Goal: Task Accomplishment & Management: Use online tool/utility

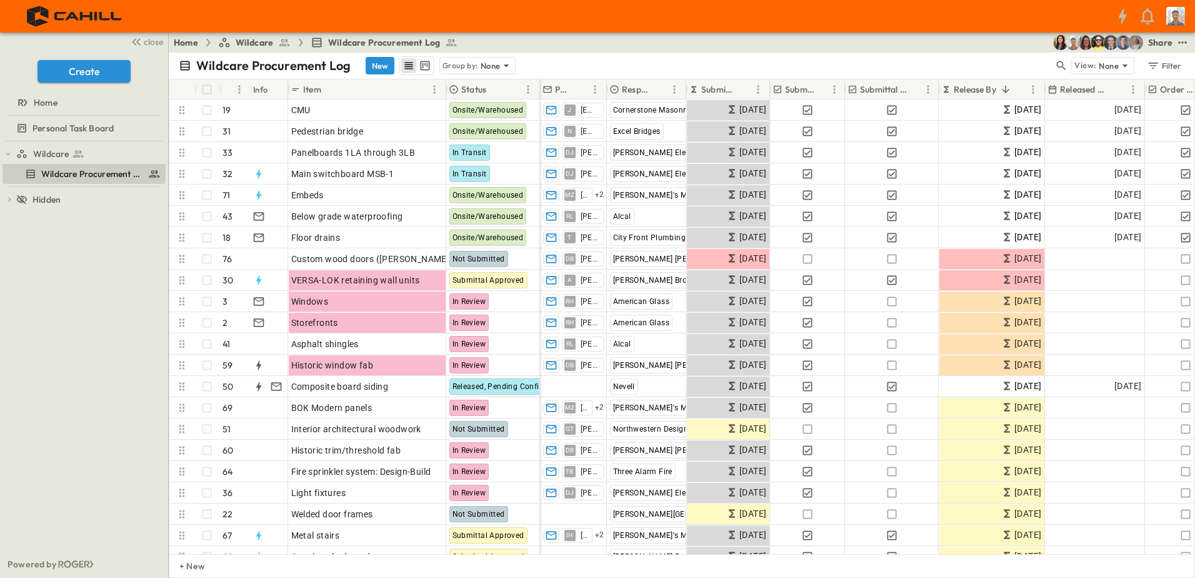
click at [983, 69] on div "Wildcare Procurement Log New Group by: None" at bounding box center [616, 65] width 875 height 19
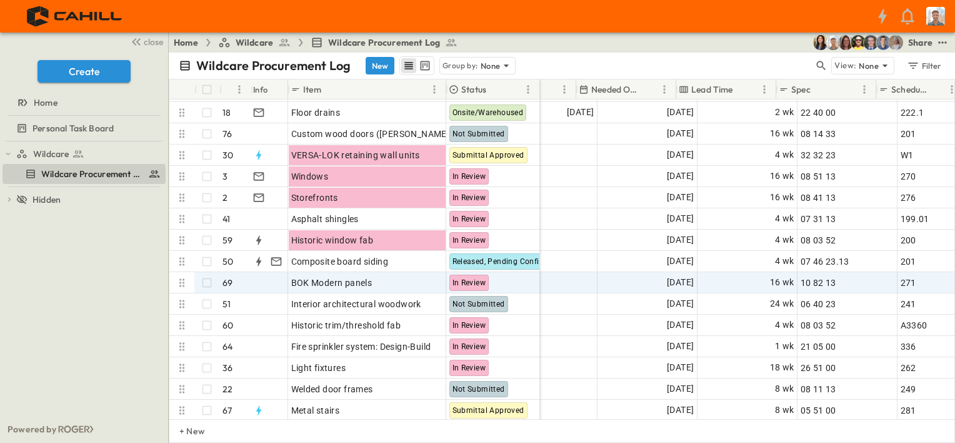
scroll to position [125, 750]
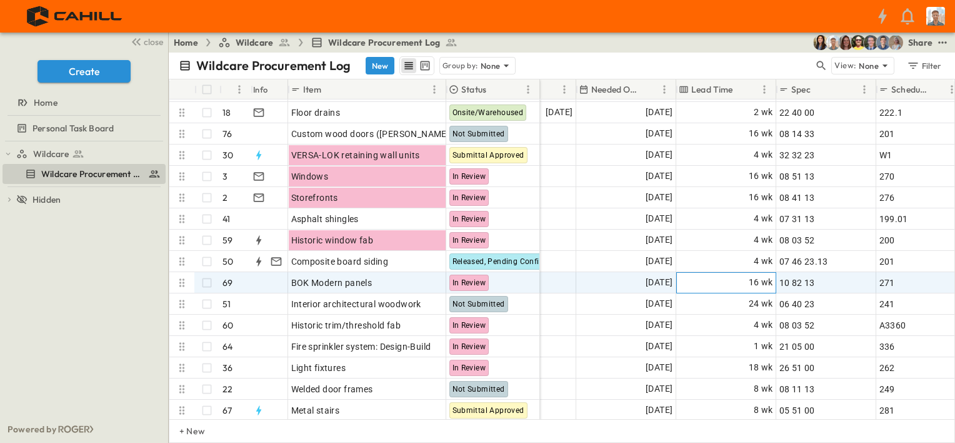
click at [753, 278] on span "16 wk" at bounding box center [761, 282] width 24 height 14
type input "**"
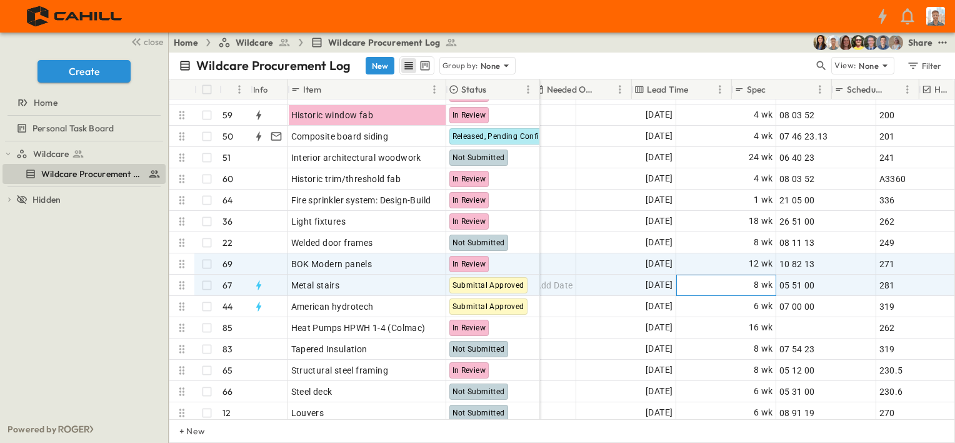
scroll to position [250, 813]
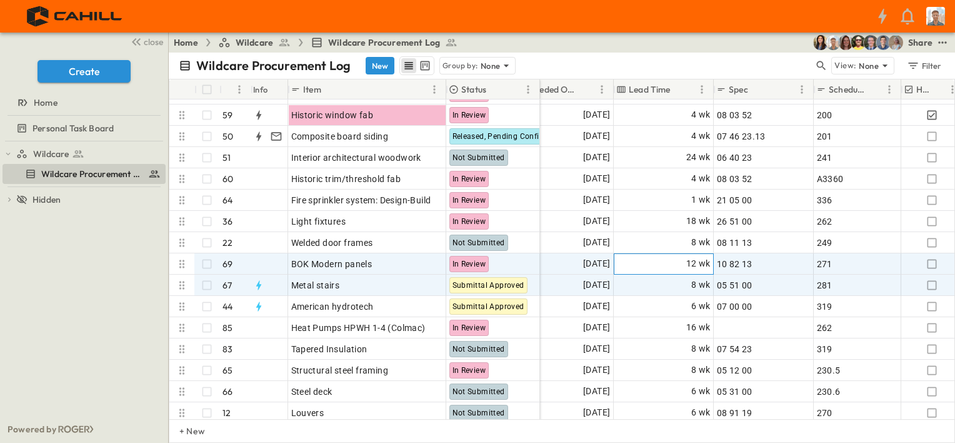
click at [668, 263] on div "12 wk" at bounding box center [664, 264] width 99 height 20
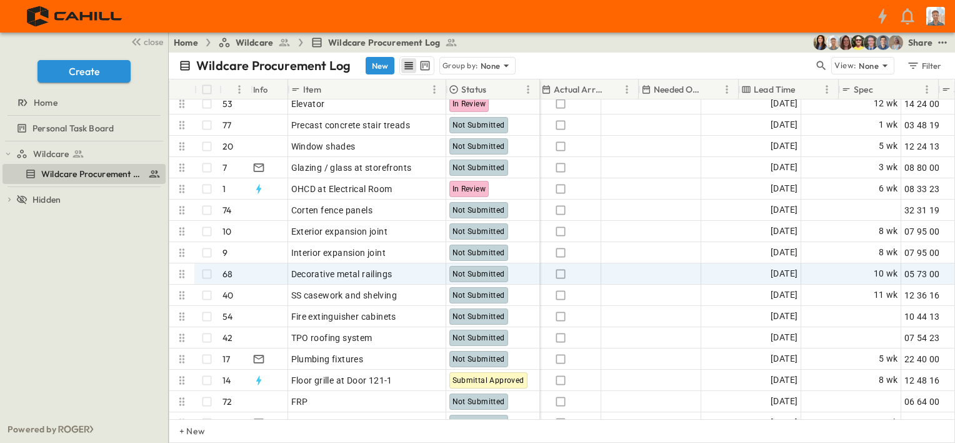
scroll to position [750, 688]
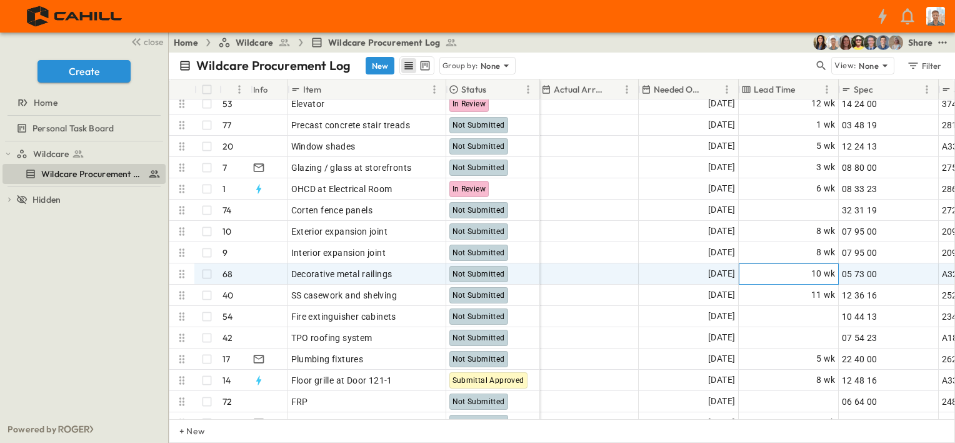
click at [820, 273] on span "10 wk" at bounding box center [823, 273] width 24 height 14
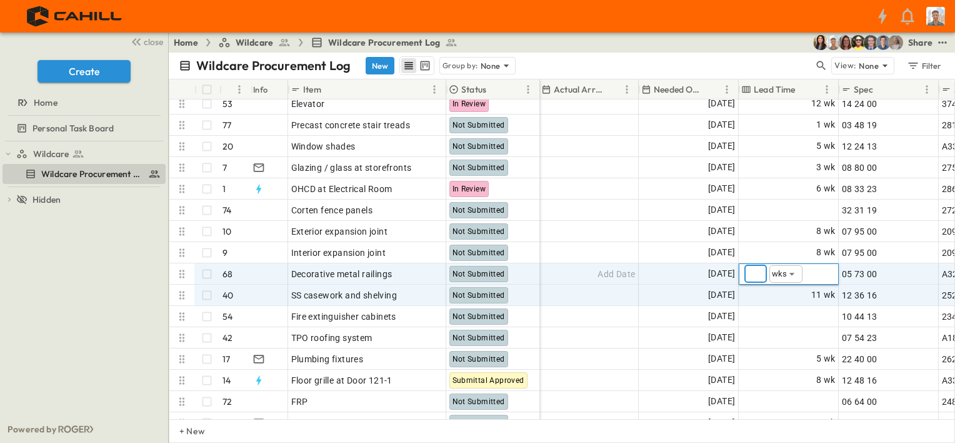
type input "*"
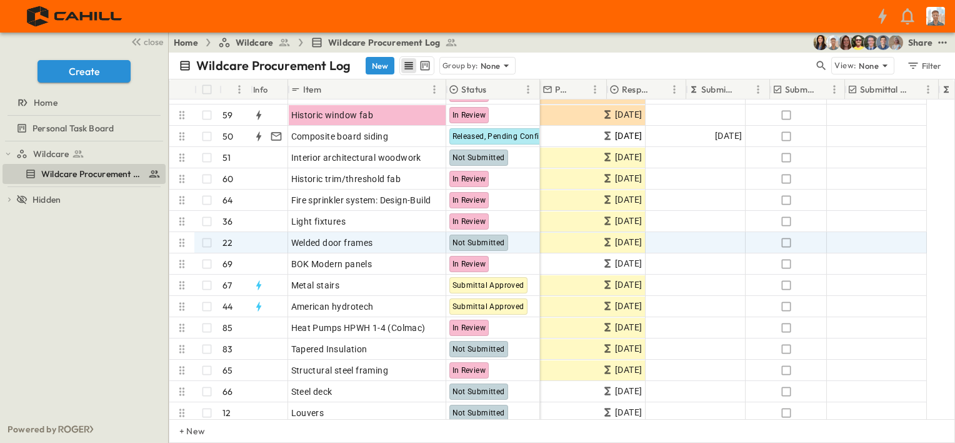
scroll to position [250, 0]
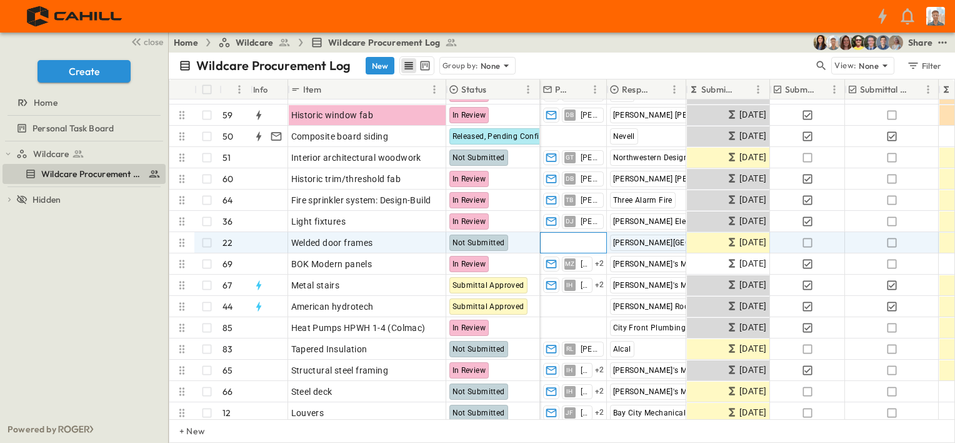
click at [577, 239] on span "Add Contact" at bounding box center [568, 242] width 51 height 13
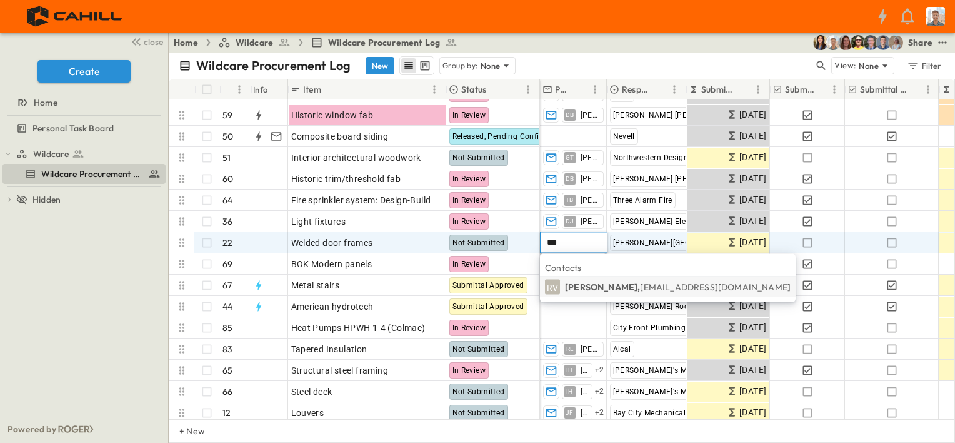
type input "***"
click at [618, 285] on p "[PERSON_NAME], [EMAIL_ADDRESS][DOMAIN_NAME]" at bounding box center [678, 287] width 226 height 13
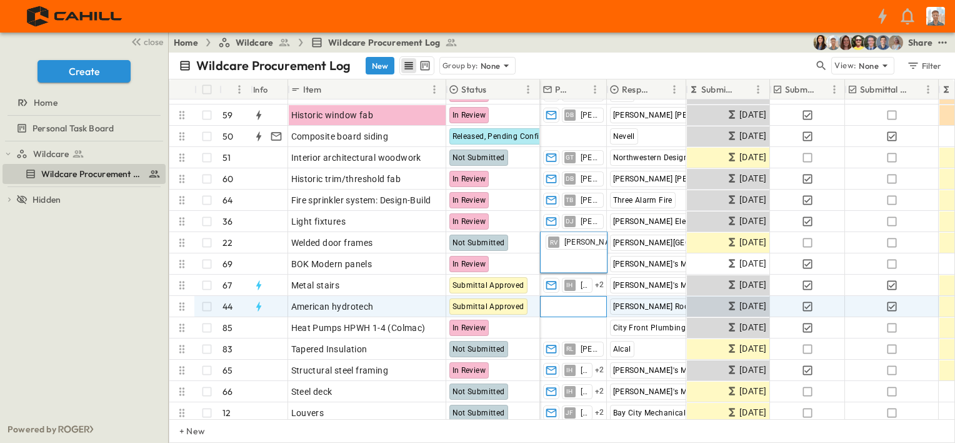
click at [576, 307] on span "Add Contact" at bounding box center [568, 306] width 51 height 13
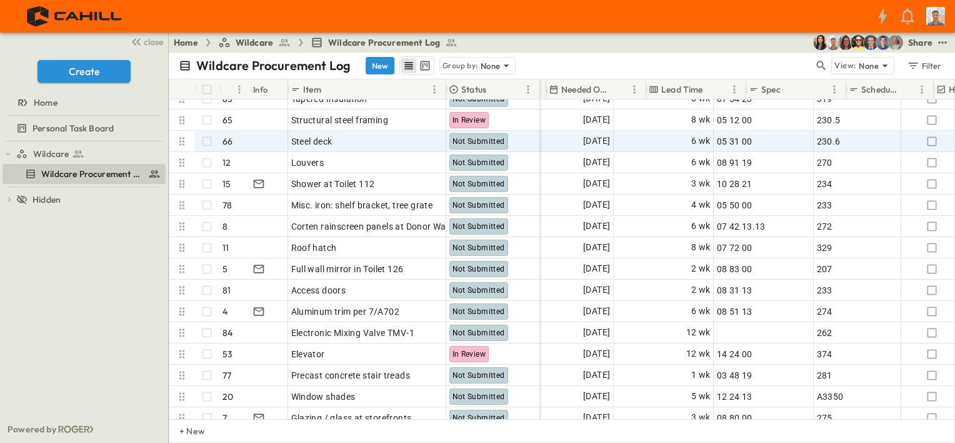
scroll to position [500, 750]
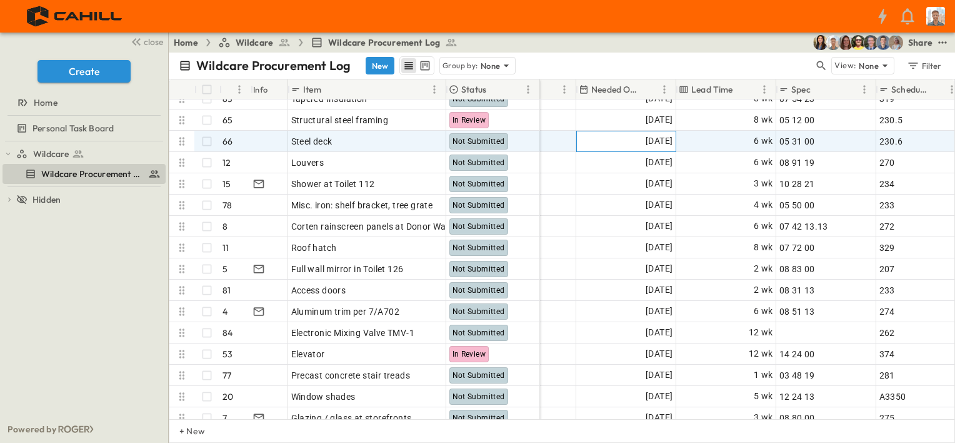
click at [648, 141] on span "[DATE]" at bounding box center [659, 141] width 27 height 14
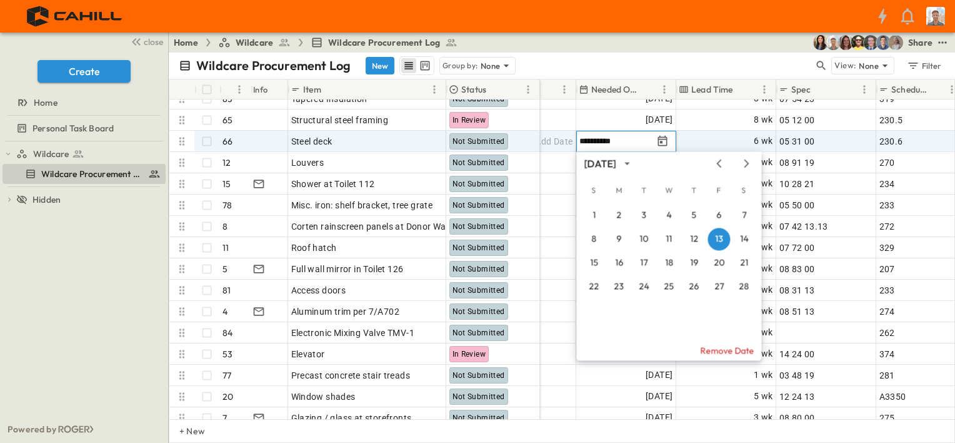
click at [749, 163] on icon "Next month" at bounding box center [746, 163] width 15 height 10
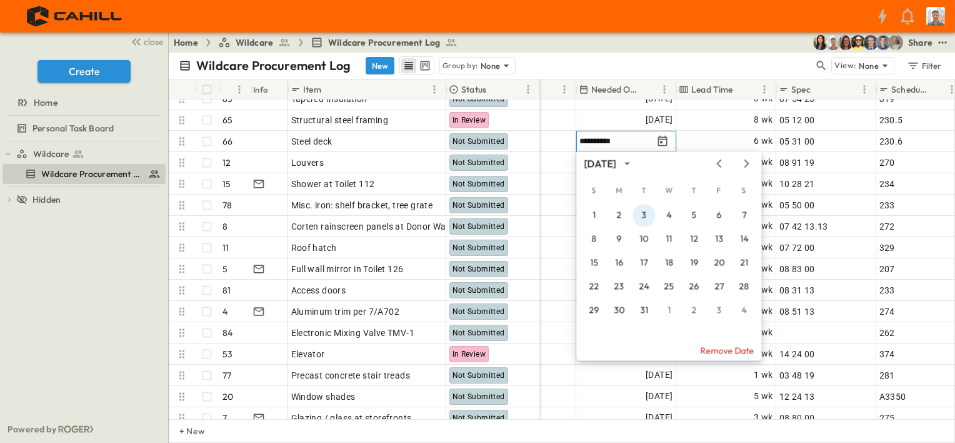
click at [645, 214] on button "3" at bounding box center [644, 215] width 23 height 23
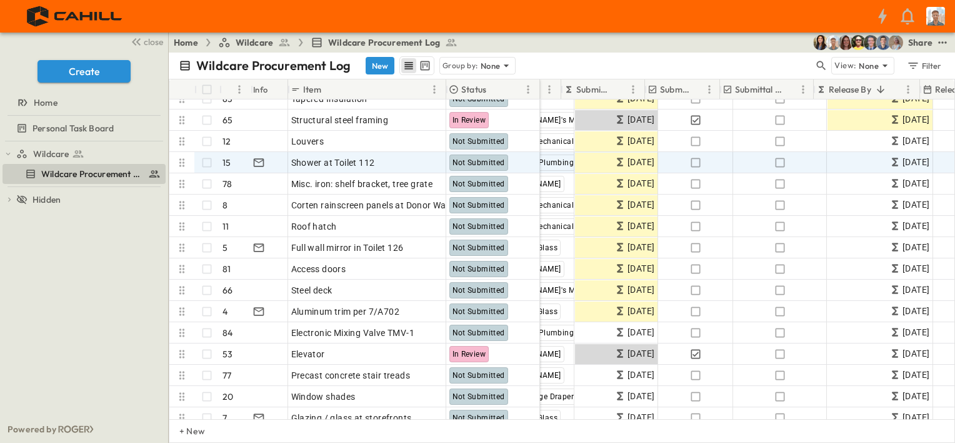
scroll to position [500, 125]
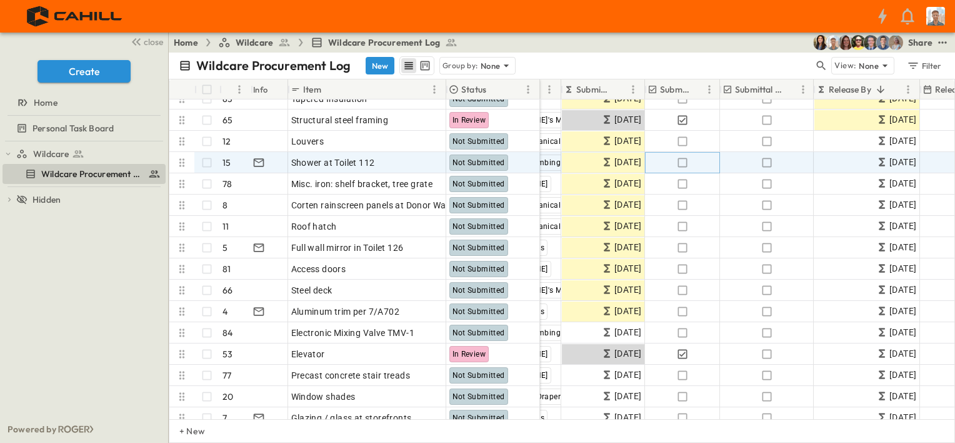
drag, startPoint x: 683, startPoint y: 161, endPoint x: 753, endPoint y: 164, distance: 70.1
click at [683, 161] on icon "button" at bounding box center [682, 162] width 13 height 13
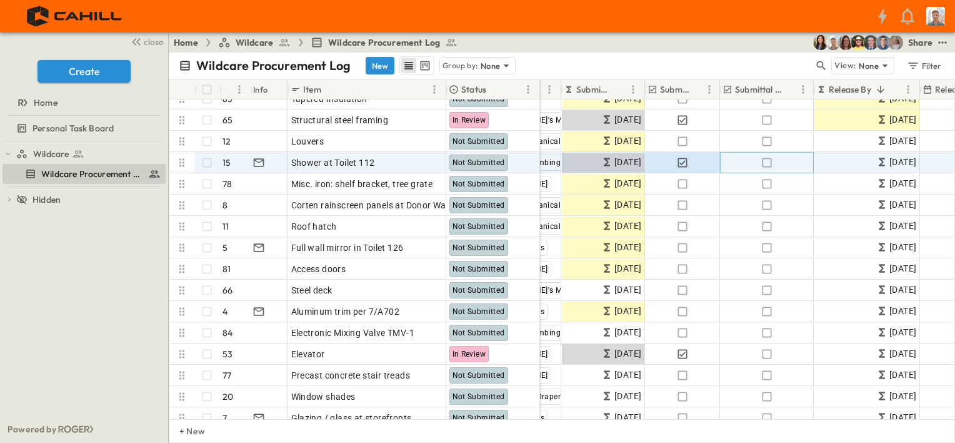
click at [767, 163] on icon "button" at bounding box center [767, 162] width 13 height 13
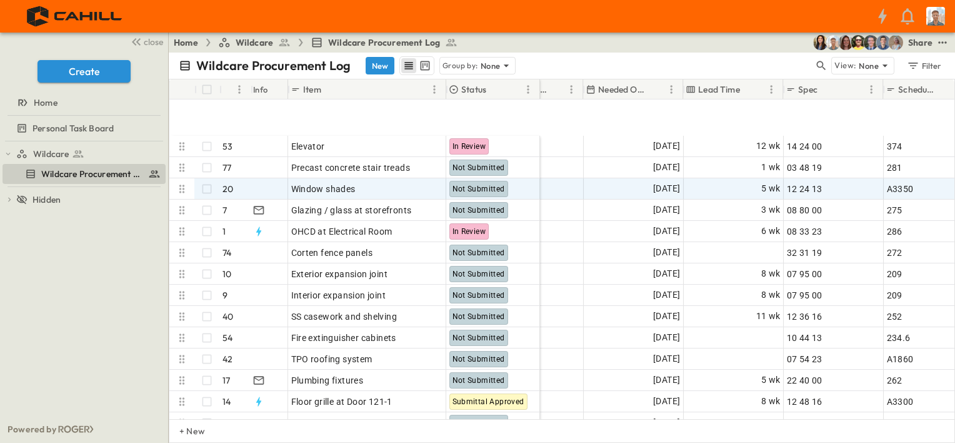
scroll to position [895, 743]
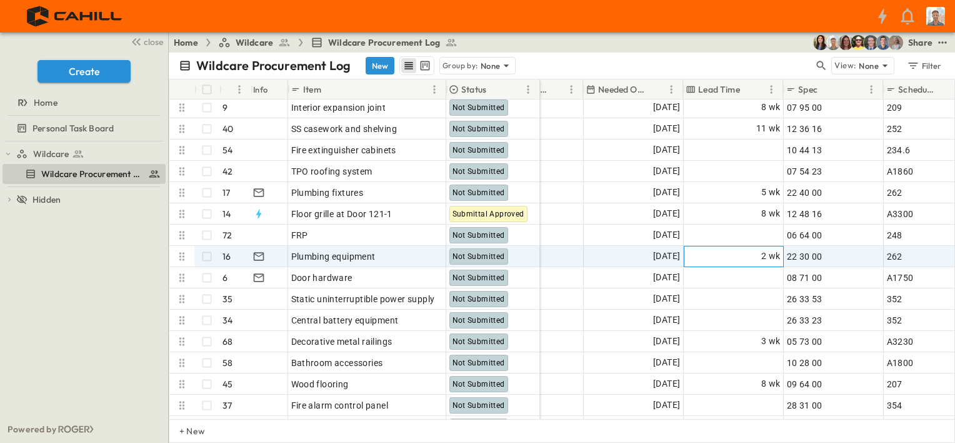
click at [765, 254] on span "2 wk" at bounding box center [770, 256] width 19 height 14
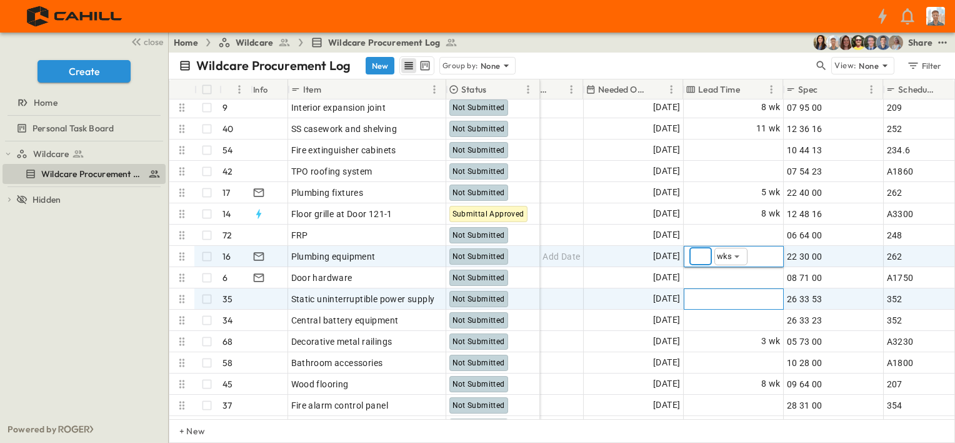
click at [715, 295] on div "Add Duration" at bounding box center [734, 299] width 99 height 20
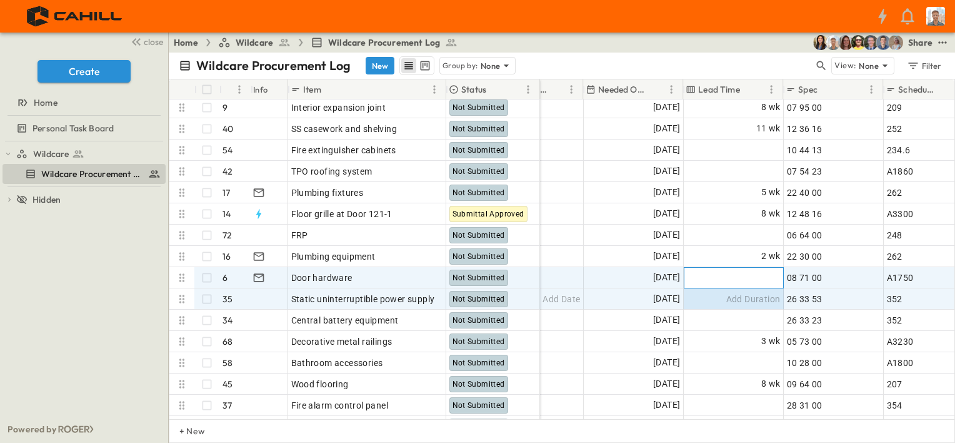
click at [722, 274] on div "Add Duration" at bounding box center [734, 278] width 99 height 20
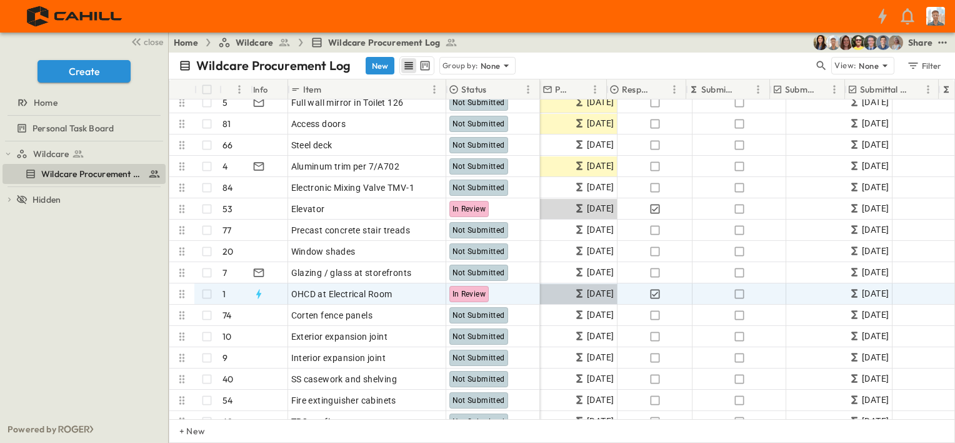
scroll to position [645, 0]
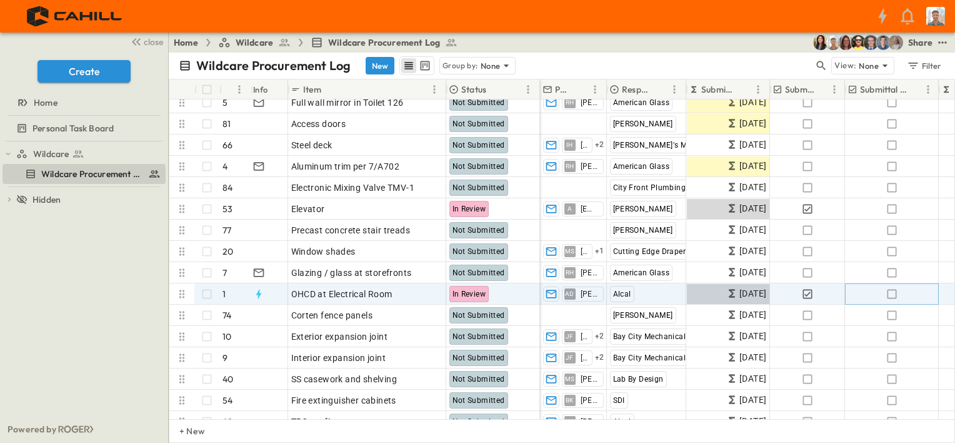
click at [895, 293] on icon "button" at bounding box center [892, 294] width 13 height 13
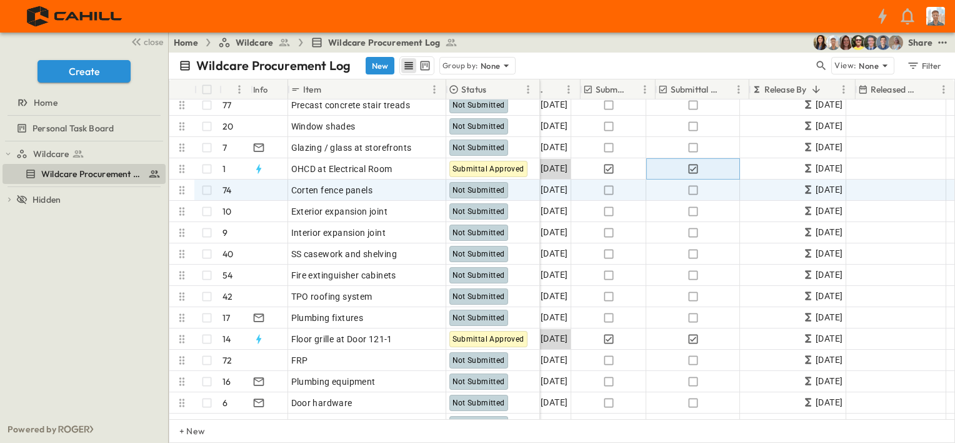
scroll to position [770, 188]
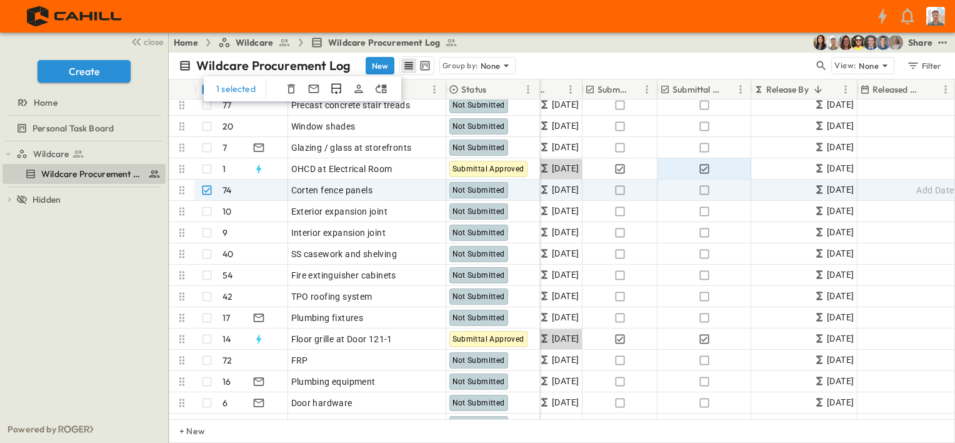
click at [286, 88] on icon "button" at bounding box center [291, 89] width 13 height 13
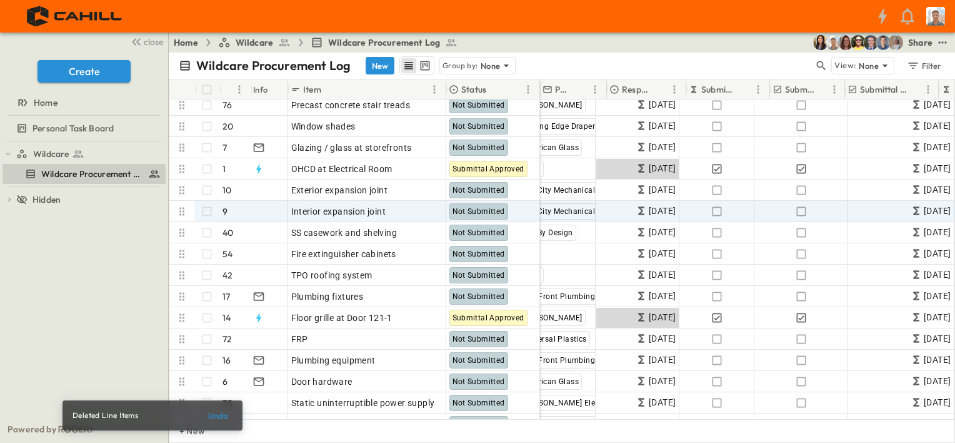
scroll to position [770, 0]
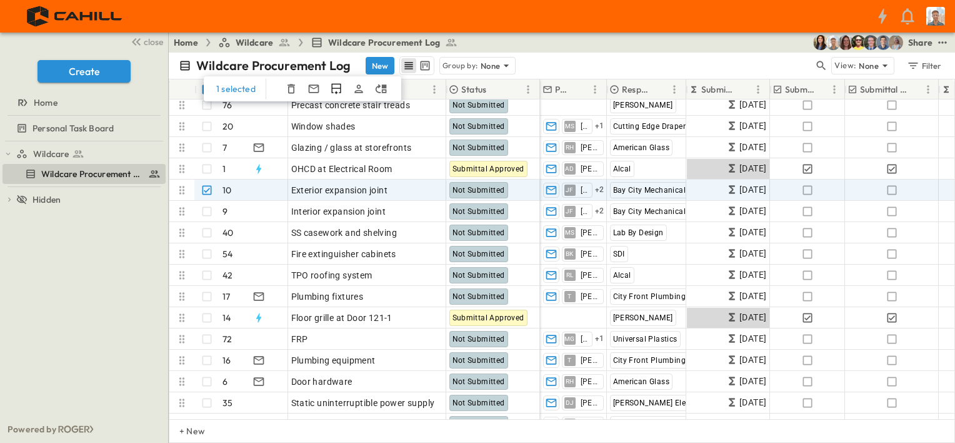
click at [288, 90] on icon "button" at bounding box center [291, 89] width 13 height 13
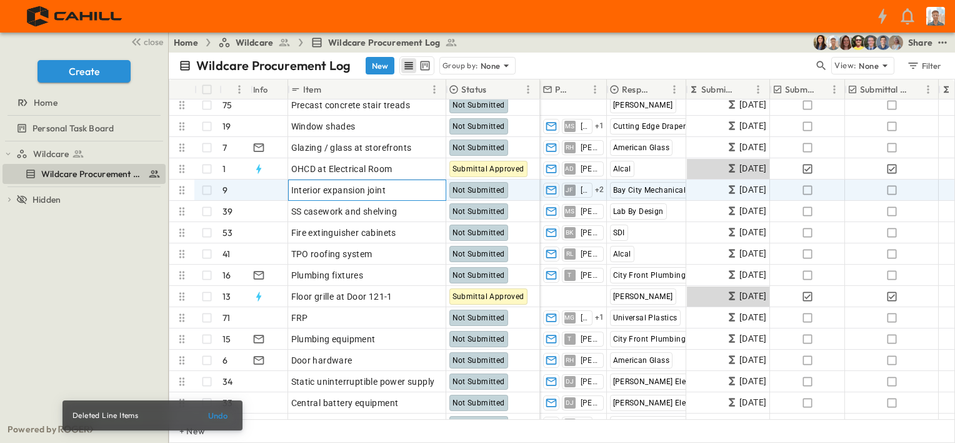
click at [332, 188] on span "Interior expansion joint" at bounding box center [338, 190] width 95 height 13
click at [328, 191] on input "**********" at bounding box center [367, 189] width 156 height 15
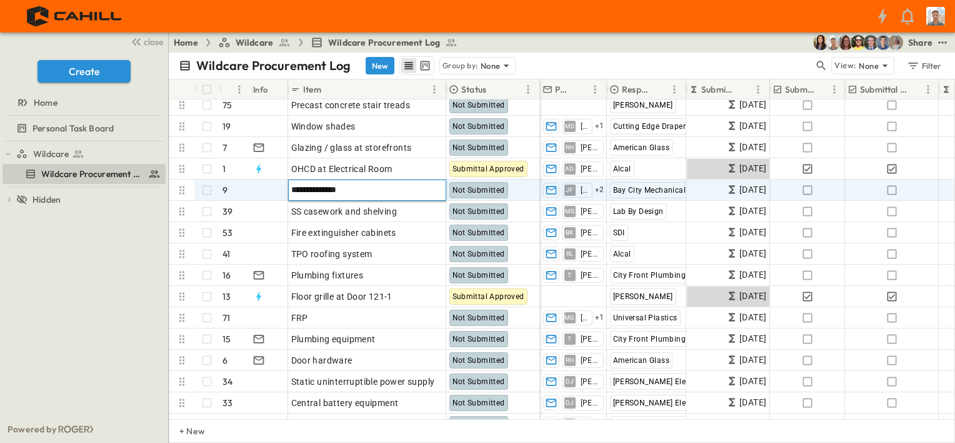
type input "**********"
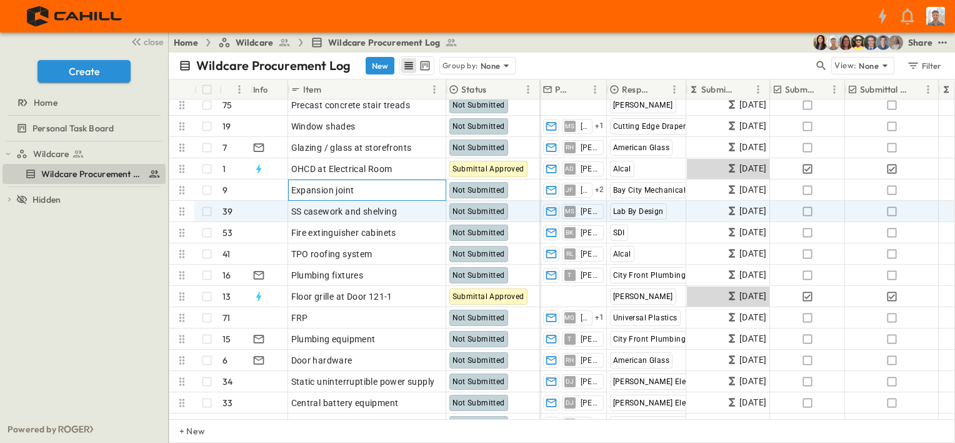
click at [379, 193] on div "Expansion joint" at bounding box center [367, 190] width 152 height 18
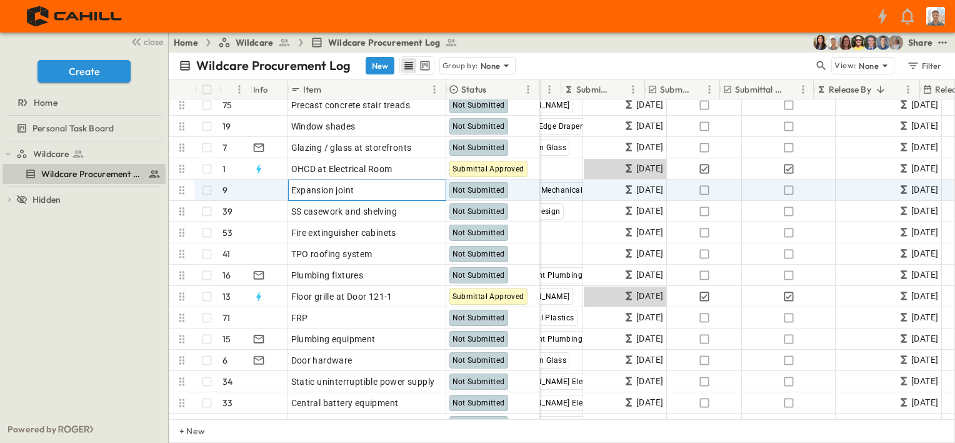
scroll to position [770, 125]
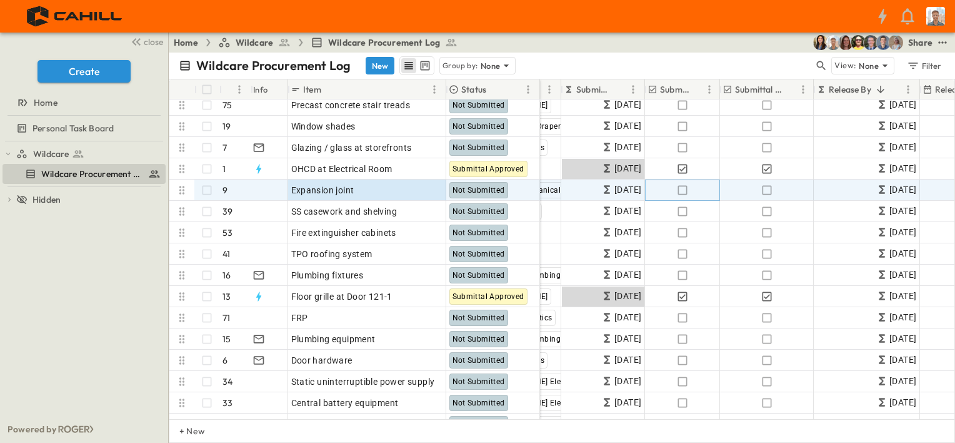
click at [682, 190] on icon "button" at bounding box center [682, 190] width 13 height 13
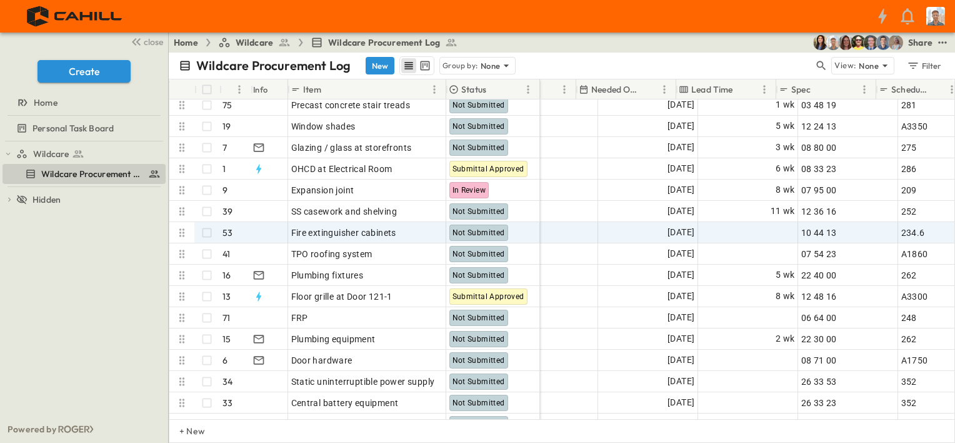
scroll to position [770, 750]
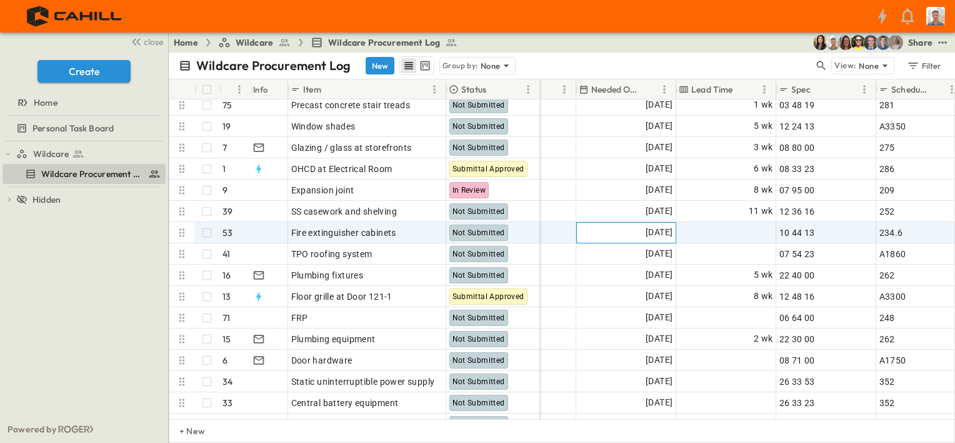
click at [654, 234] on span "[DATE]" at bounding box center [659, 232] width 27 height 14
click at [663, 235] on icon "Tracking Date Menu" at bounding box center [662, 232] width 13 height 13
click at [663, 230] on icon "Tracking Date Menu" at bounding box center [662, 231] width 9 height 11
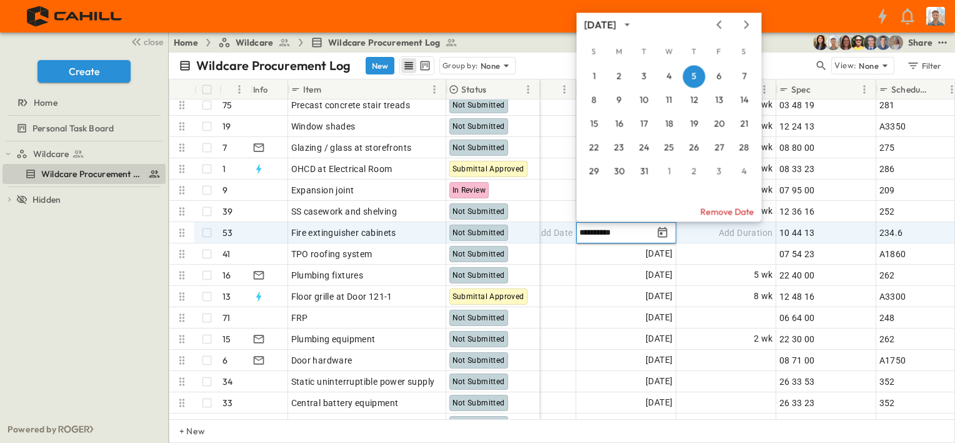
click at [745, 24] on icon "Next month" at bounding box center [746, 24] width 15 height 10
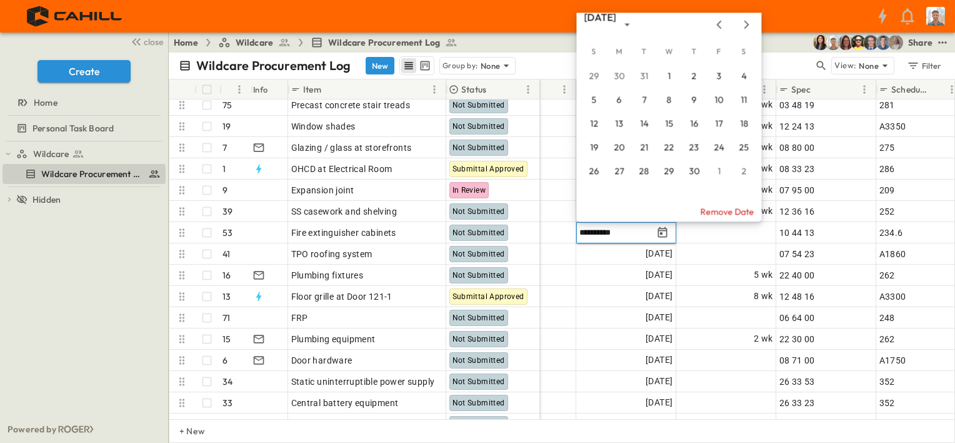
click at [745, 24] on icon "Next month" at bounding box center [746, 24] width 15 height 10
click at [666, 103] on button "6" at bounding box center [669, 100] width 23 height 23
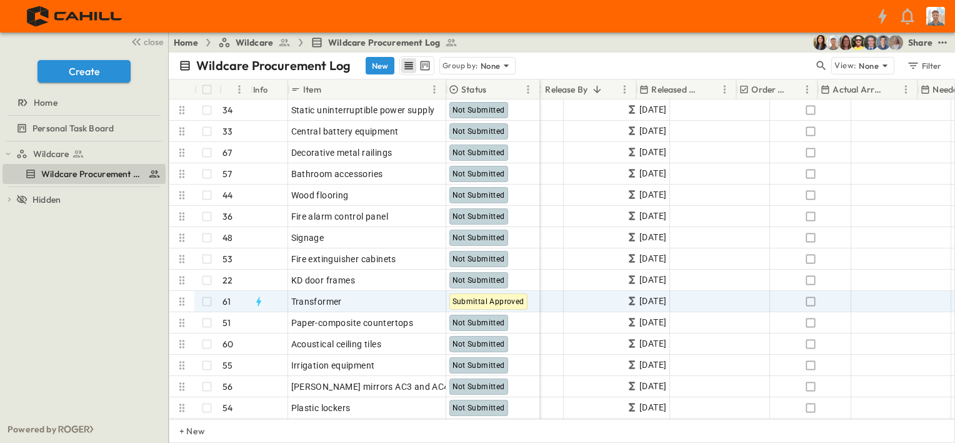
scroll to position [1020, 438]
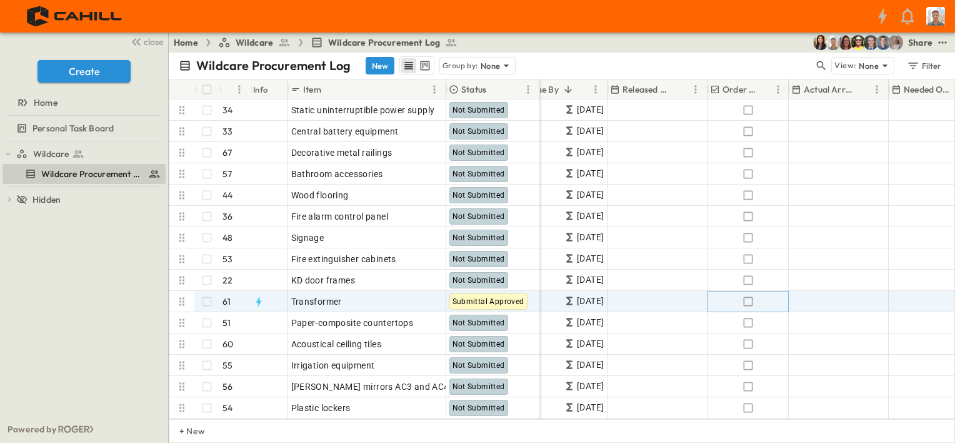
click at [748, 301] on icon "button" at bounding box center [748, 301] width 13 height 13
click at [821, 299] on div "Add Date" at bounding box center [839, 301] width 99 height 20
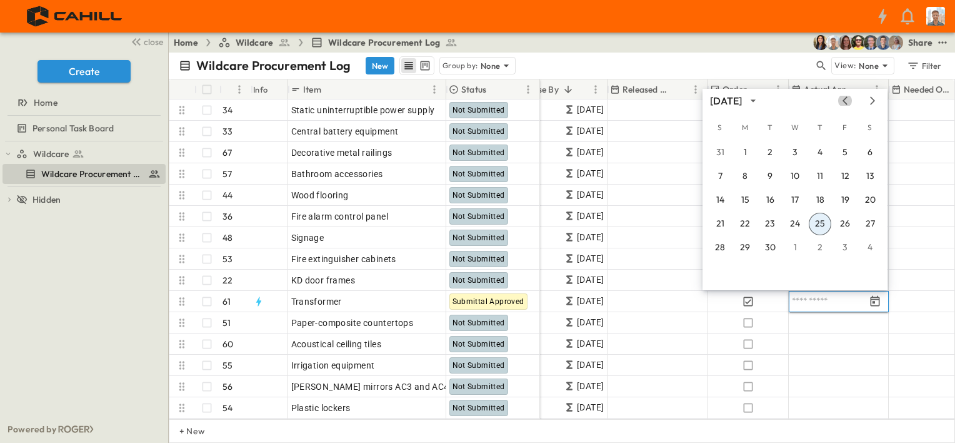
click at [846, 99] on icon "Previous month" at bounding box center [845, 101] width 15 height 10
click at [845, 153] on button "1" at bounding box center [845, 152] width 23 height 23
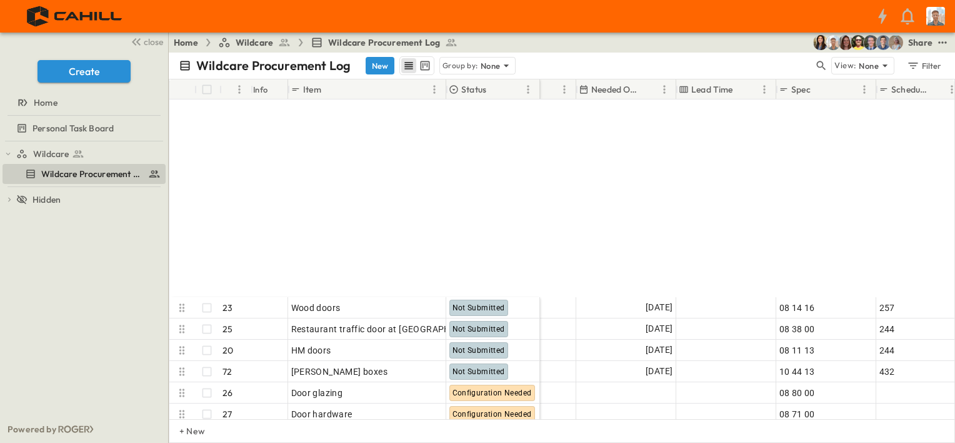
scroll to position [1602, 750]
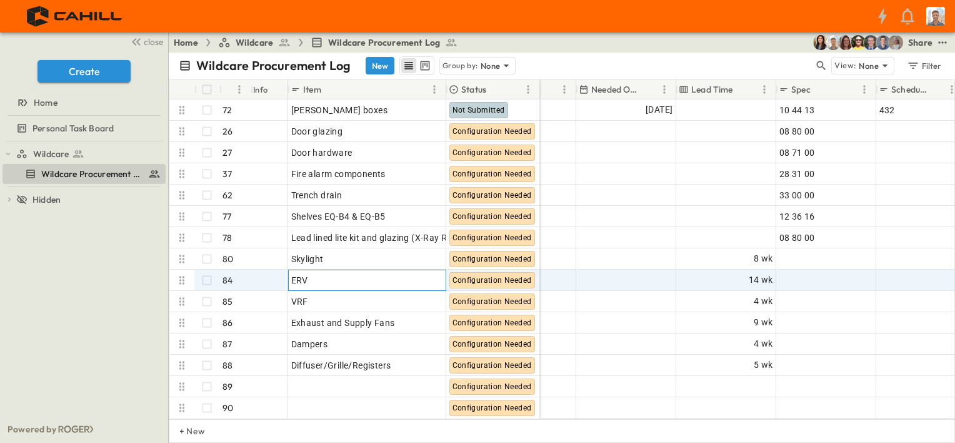
click at [350, 273] on div "ERV" at bounding box center [367, 280] width 152 height 18
type input "*"
type input "**********"
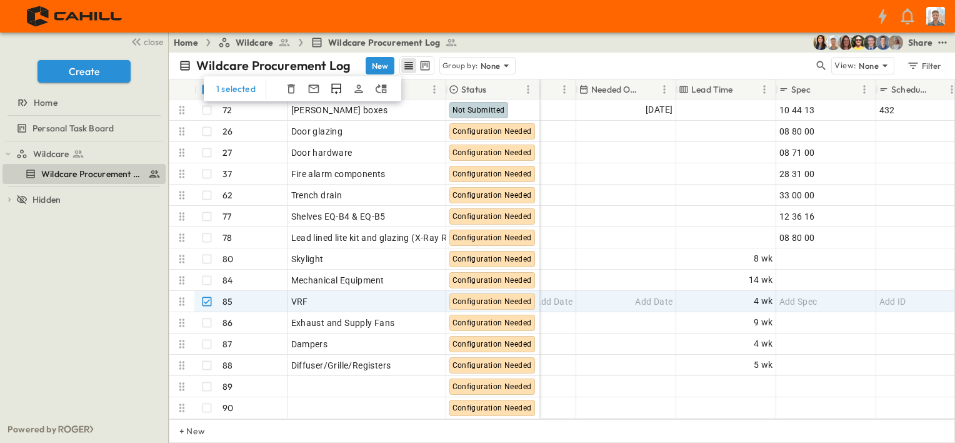
click at [293, 87] on icon "button" at bounding box center [292, 88] width 8 height 9
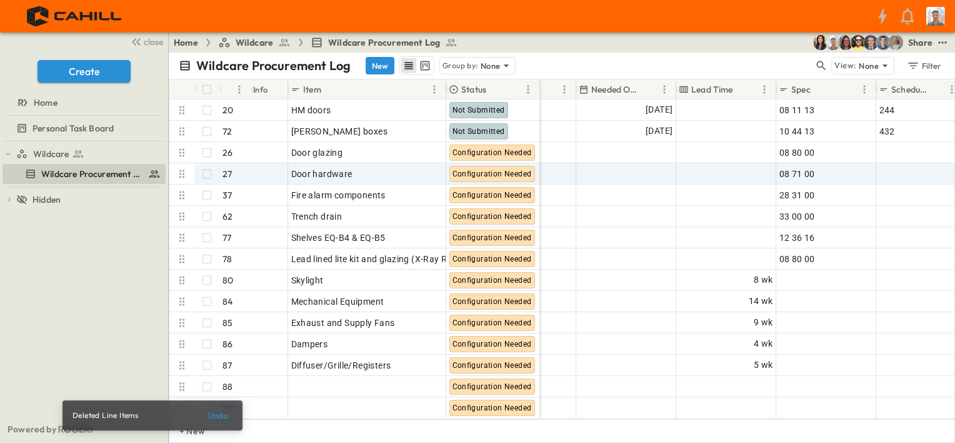
scroll to position [1582, 750]
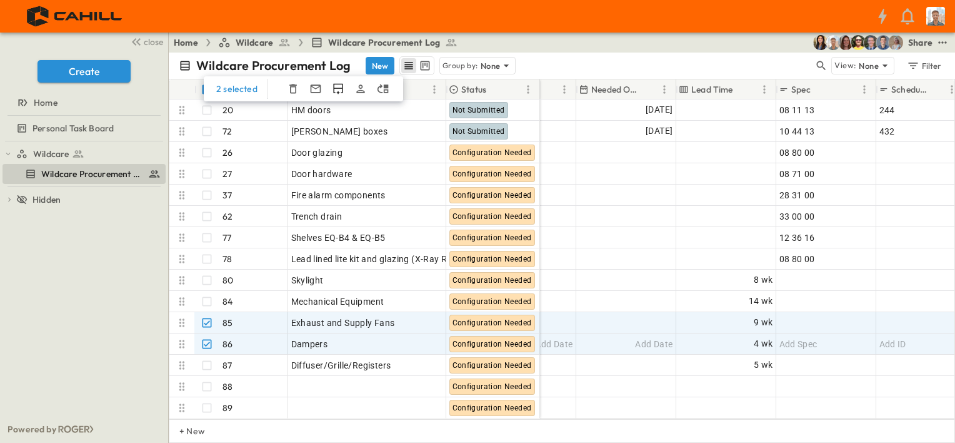
click at [290, 89] on icon "button" at bounding box center [293, 89] width 13 height 13
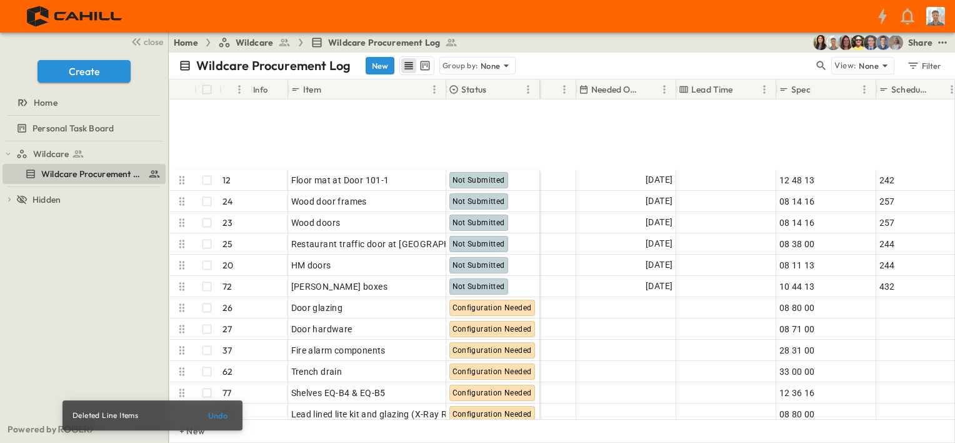
scroll to position [1539, 750]
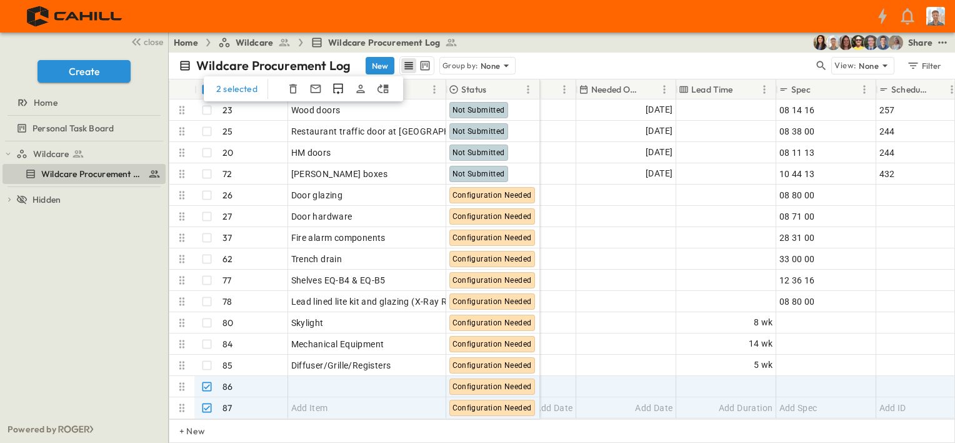
click at [293, 90] on icon "button" at bounding box center [293, 89] width 13 height 13
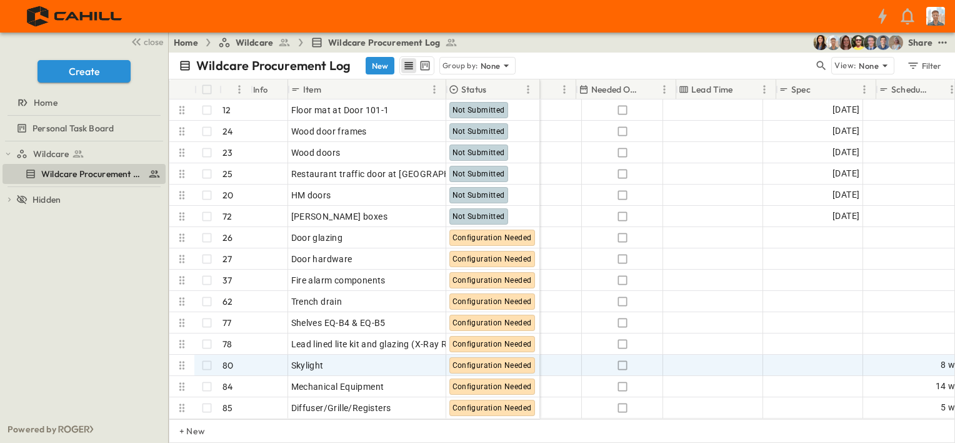
scroll to position [1497, 750]
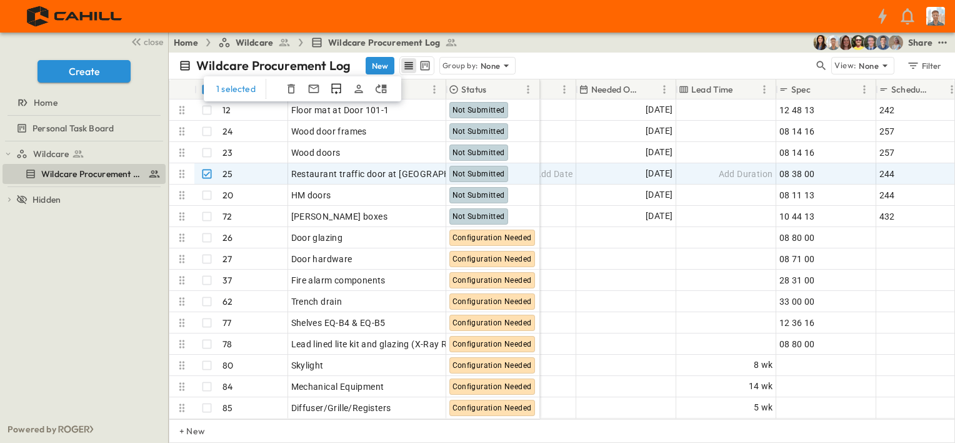
click at [289, 88] on icon "button" at bounding box center [291, 89] width 13 height 13
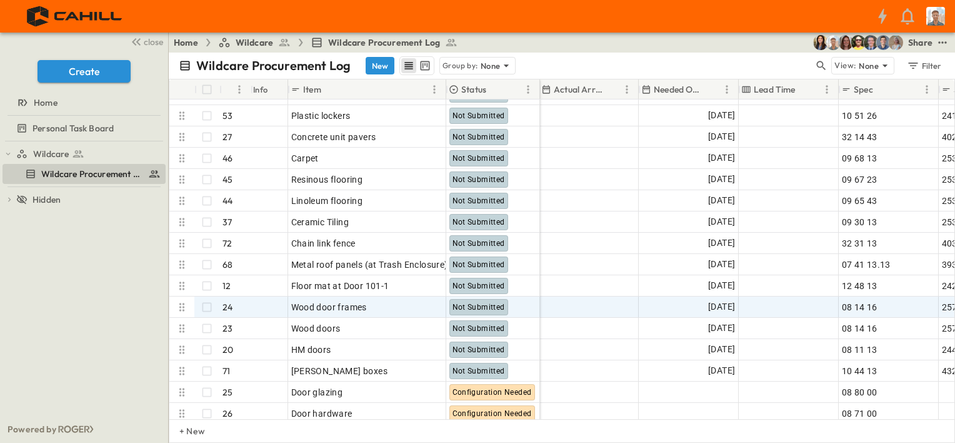
scroll to position [1313, 688]
click at [289, 89] on icon "button" at bounding box center [291, 89] width 13 height 13
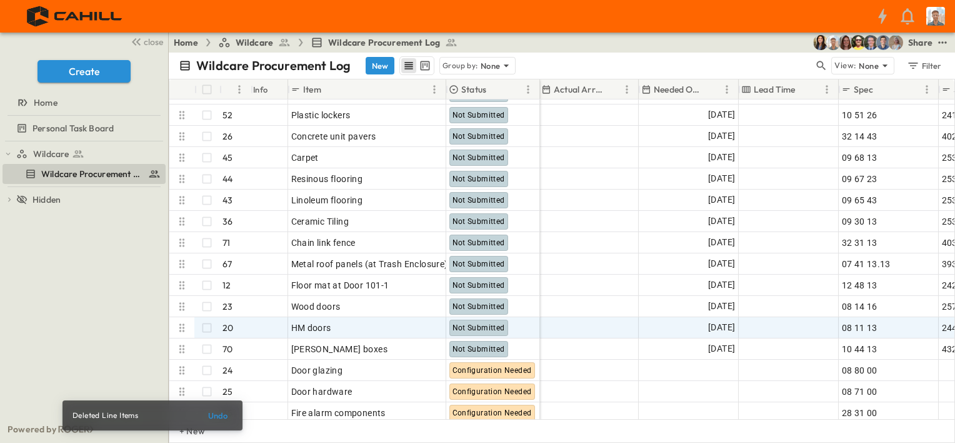
scroll to position [1375, 688]
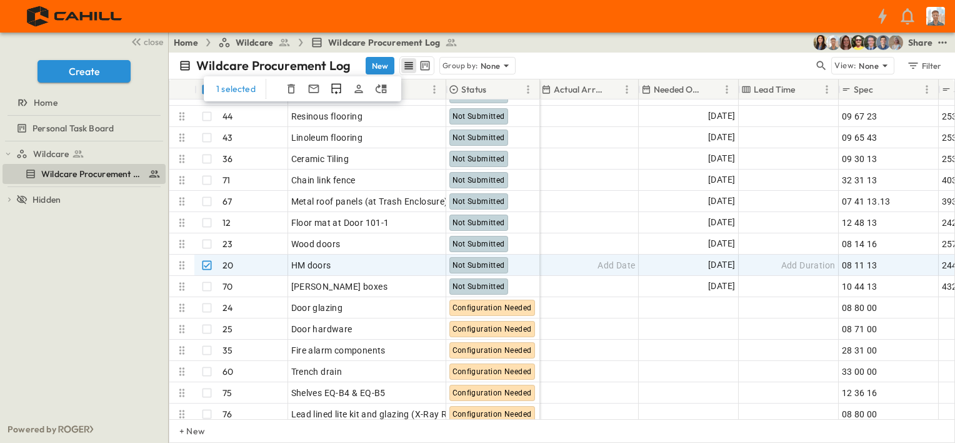
click at [288, 86] on icon "button" at bounding box center [292, 88] width 8 height 9
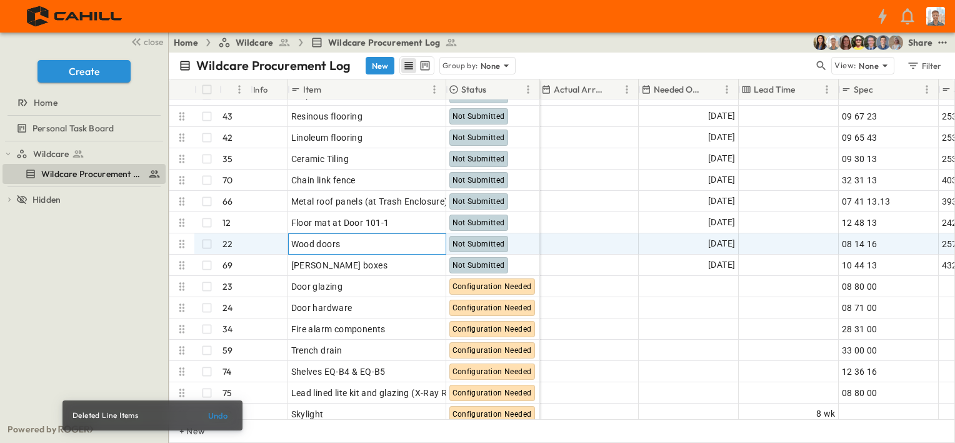
click at [315, 244] on span "Wood doors" at bounding box center [315, 244] width 49 height 13
click at [317, 244] on input "**********" at bounding box center [367, 243] width 156 height 15
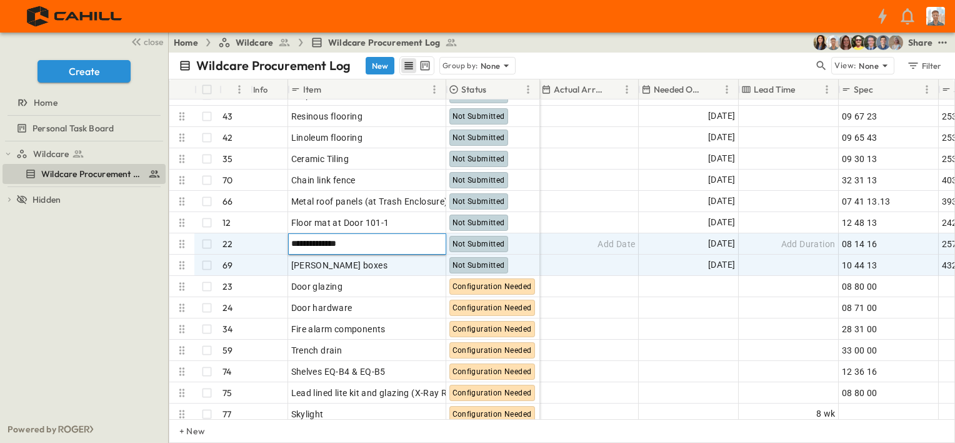
type input "**********"
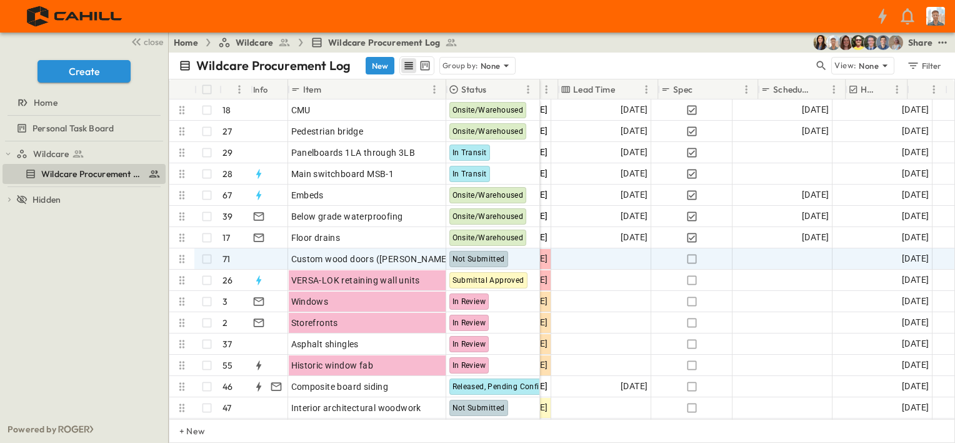
scroll to position [0, 868]
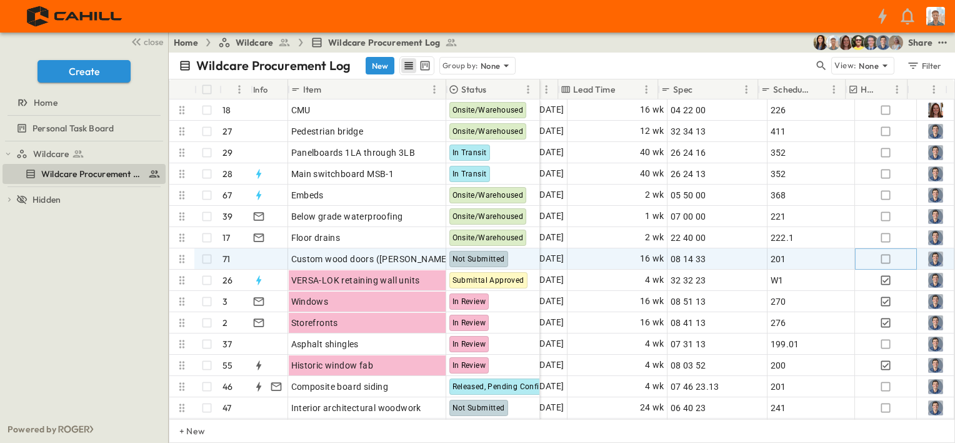
drag, startPoint x: 878, startPoint y: 256, endPoint x: 798, endPoint y: 254, distance: 80.1
click at [880, 256] on icon "button" at bounding box center [886, 259] width 13 height 13
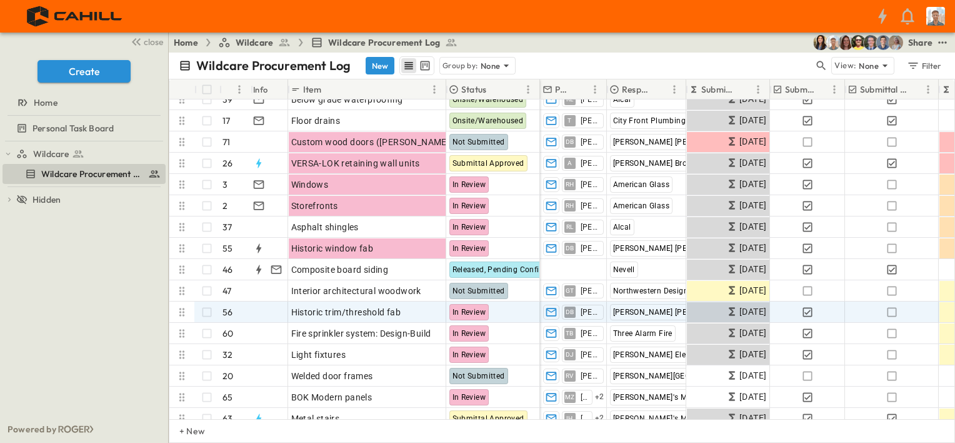
scroll to position [125, 0]
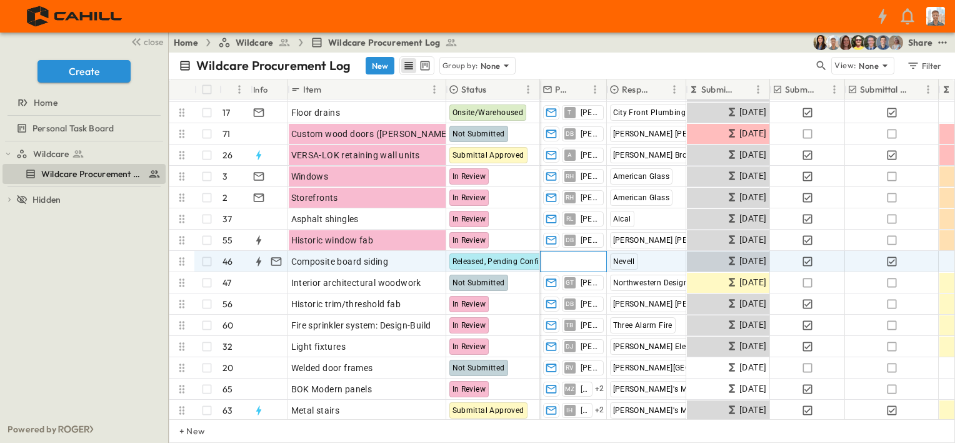
click at [580, 261] on span "Add Contact" at bounding box center [568, 261] width 51 height 13
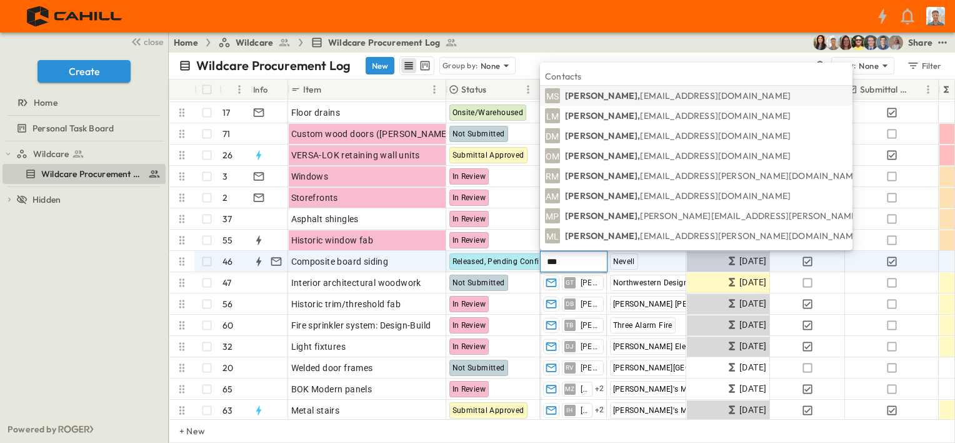
type input "***"
click at [640, 96] on span "[EMAIL_ADDRESS][DOMAIN_NAME]" at bounding box center [715, 95] width 151 height 11
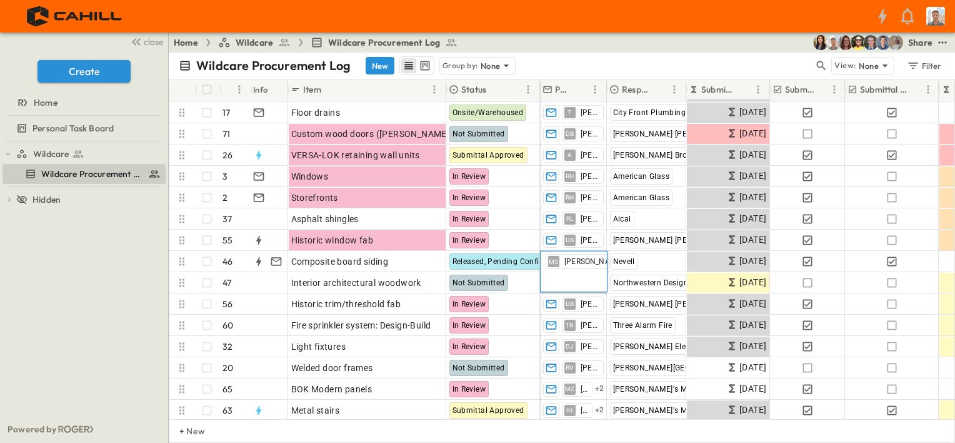
click at [623, 58] on div "Wildcare Procurement Log New Group by: None" at bounding box center [496, 65] width 635 height 19
